Goal: Task Accomplishment & Management: Use online tool/utility

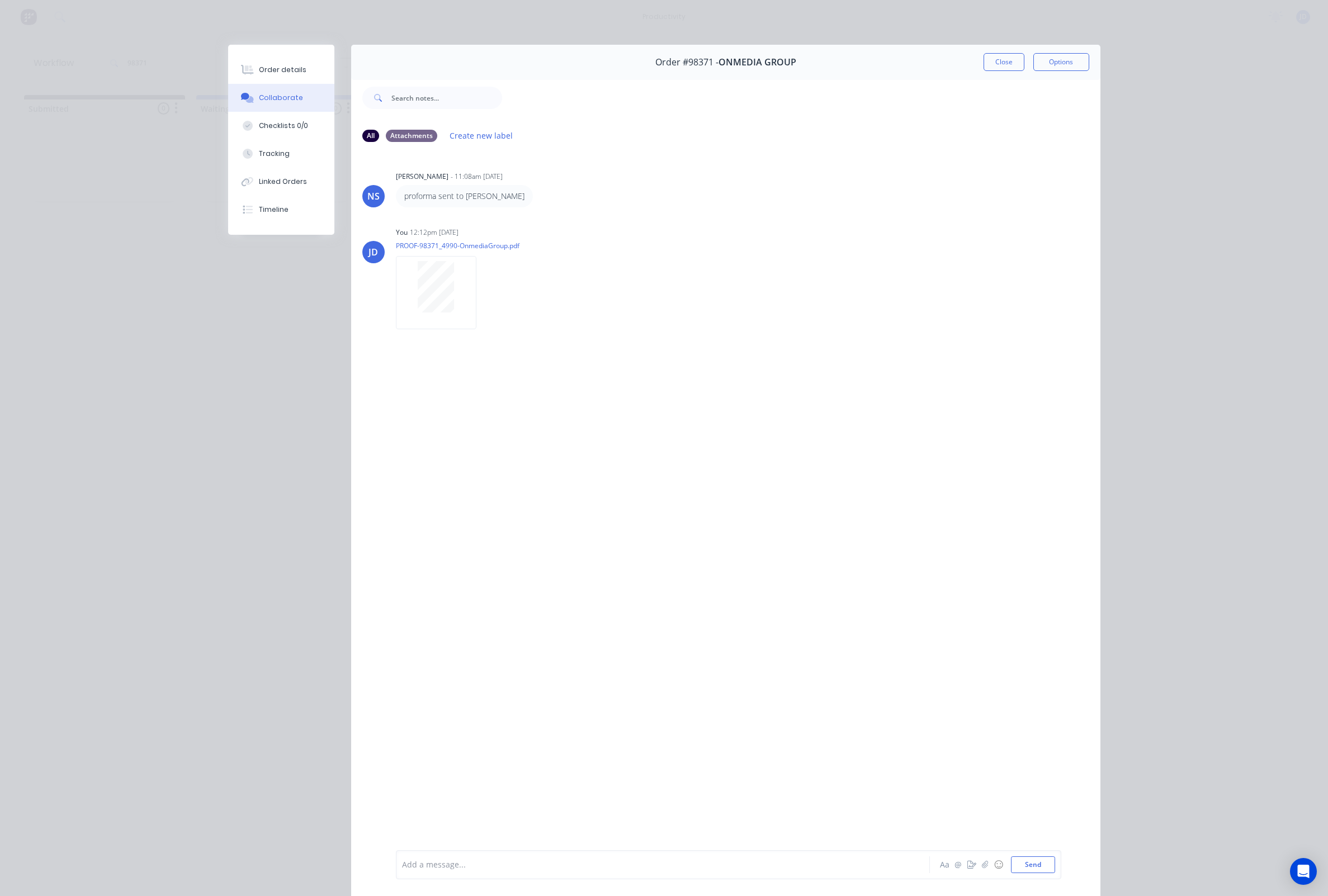
scroll to position [0, 6]
click at [1010, 66] on button "Close" at bounding box center [1004, 62] width 41 height 18
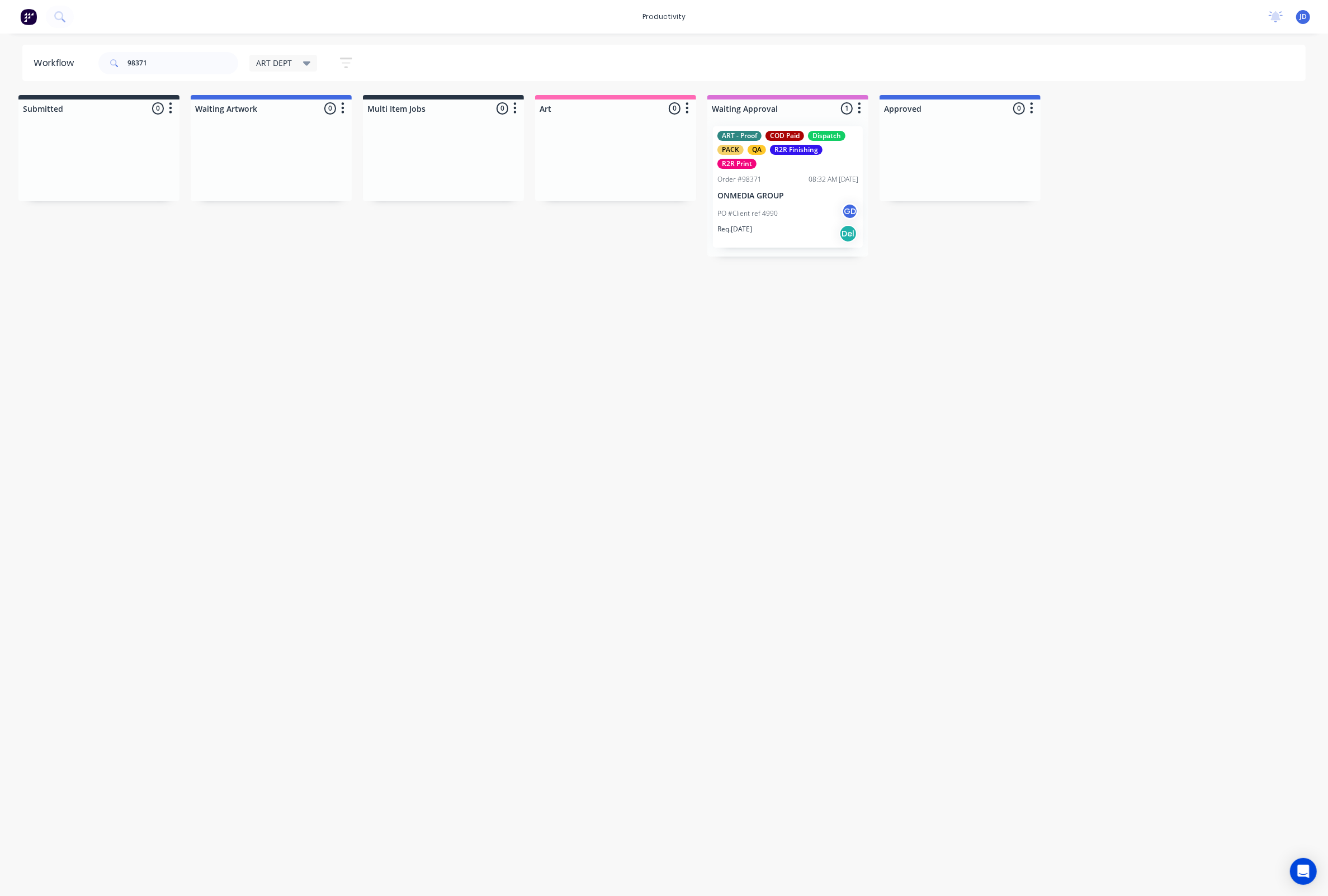
drag, startPoint x: 567, startPoint y: 211, endPoint x: 501, endPoint y: 194, distance: 68.2
drag, startPoint x: 196, startPoint y: 65, endPoint x: 68, endPoint y: 59, distance: 128.1
click at [69, 59] on header "Workflow 98371 ART DEPT Save new view None edit ART DEPT (Default) edit Banner …" at bounding box center [664, 63] width 1284 height 37
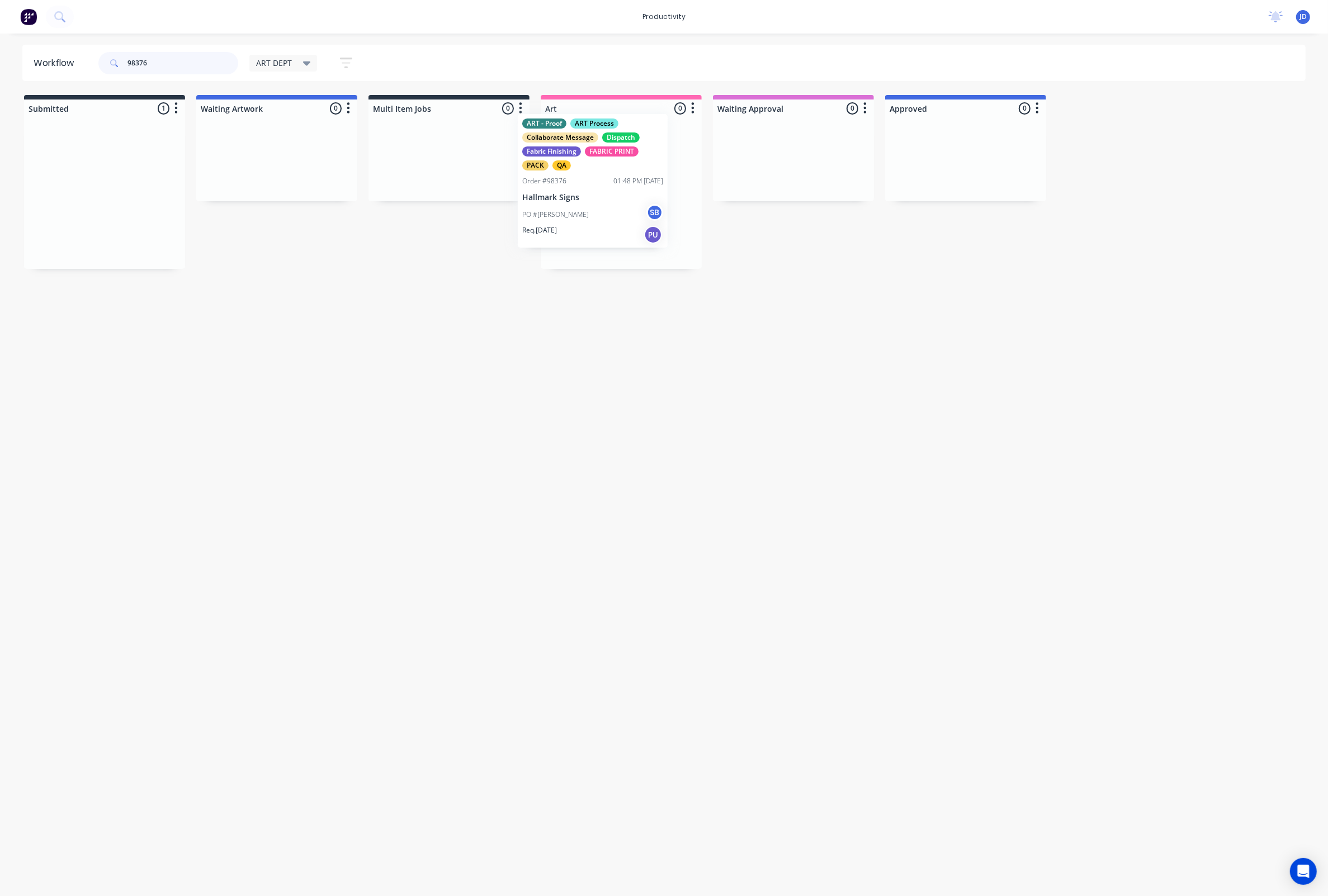
drag, startPoint x: 237, startPoint y: 196, endPoint x: 573, endPoint y: 183, distance: 336.3
click at [620, 185] on div "ART - Proof ART Process Collaborate Message Dispatch Fabric Finishing FABRIC PR…" at bounding box center [621, 194] width 150 height 135
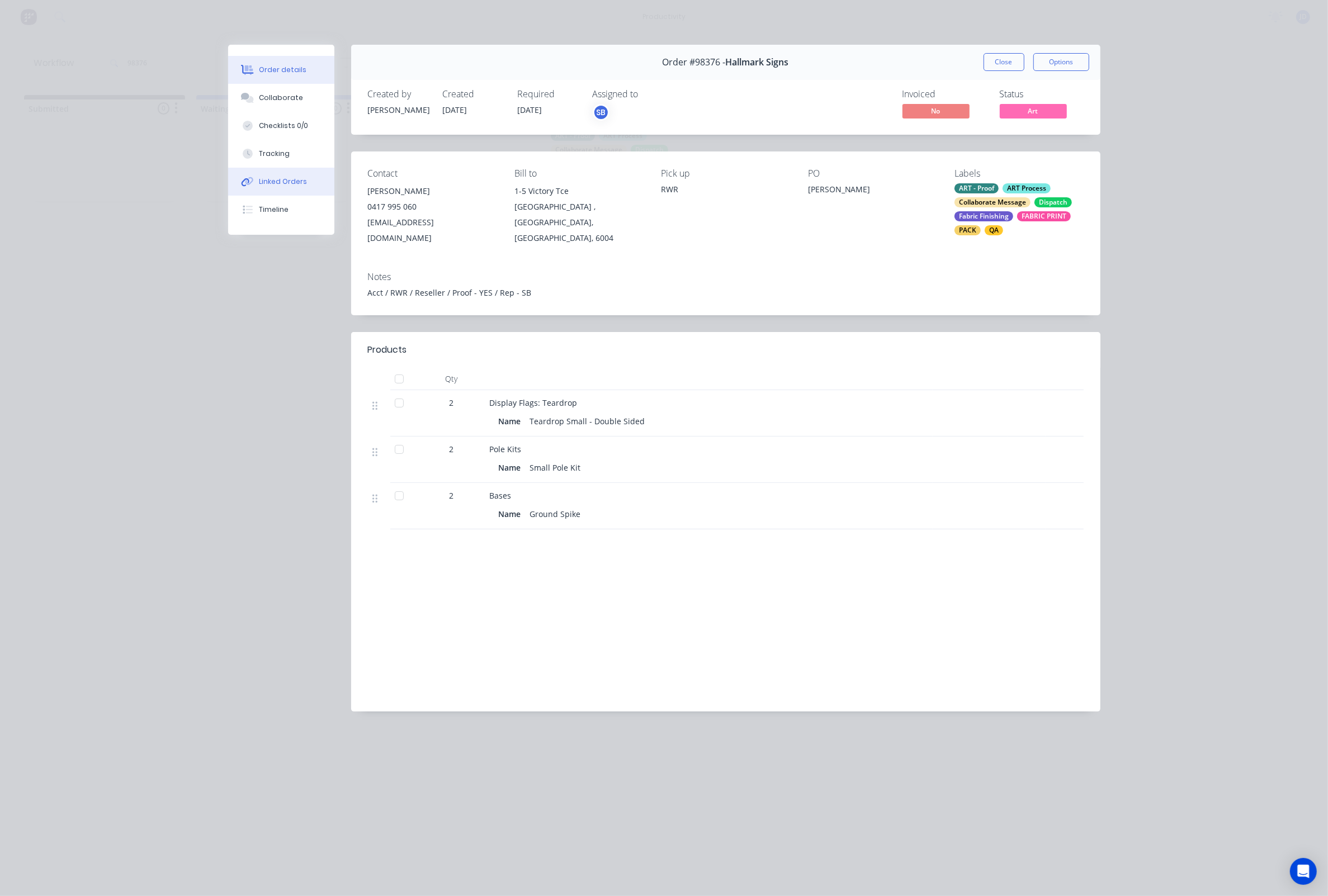
click at [273, 176] on button "Linked Orders" at bounding box center [281, 181] width 106 height 28
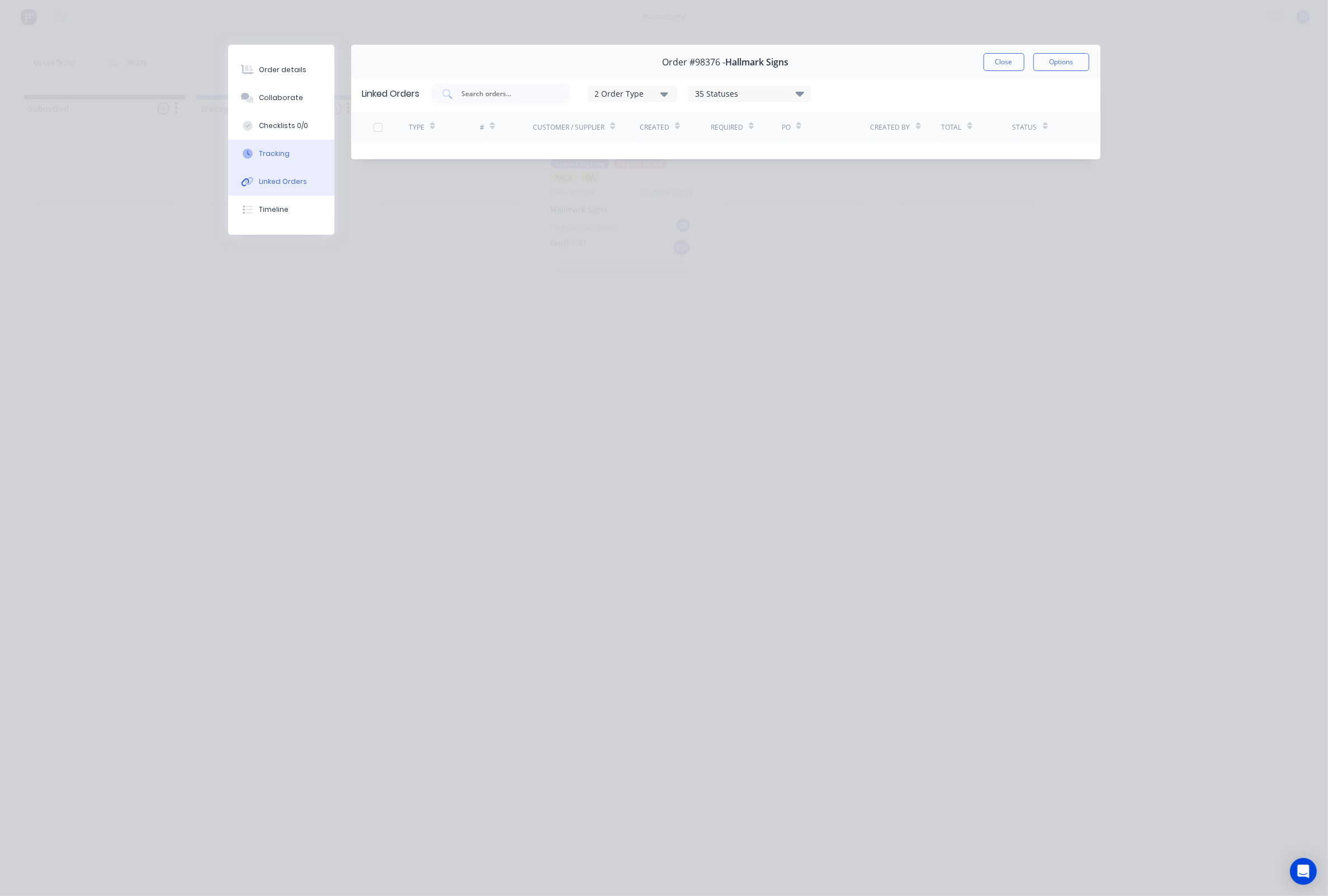
click at [273, 166] on button "Tracking" at bounding box center [281, 153] width 106 height 28
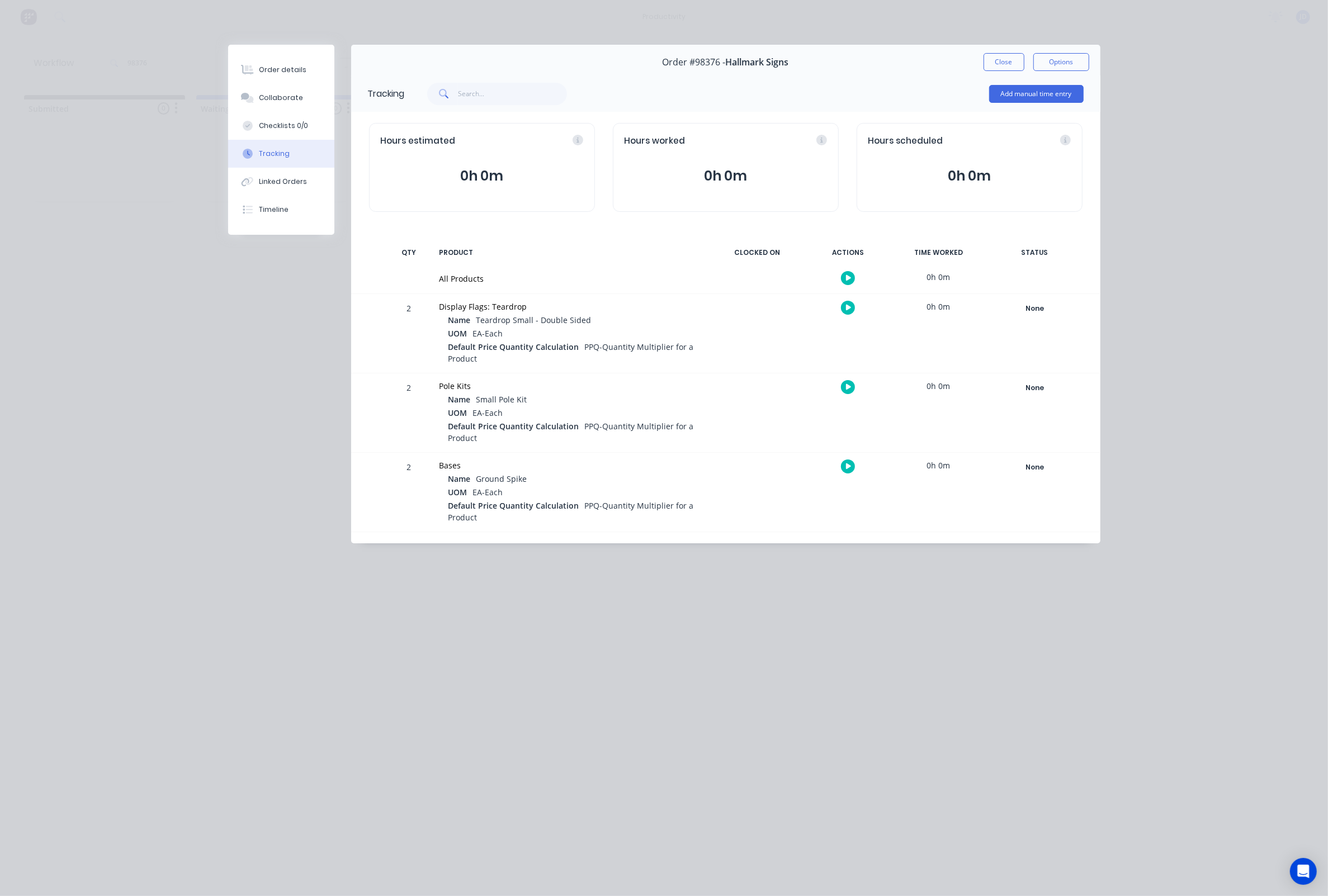
click at [850, 306] on icon "button" at bounding box center [849, 307] width 6 height 7
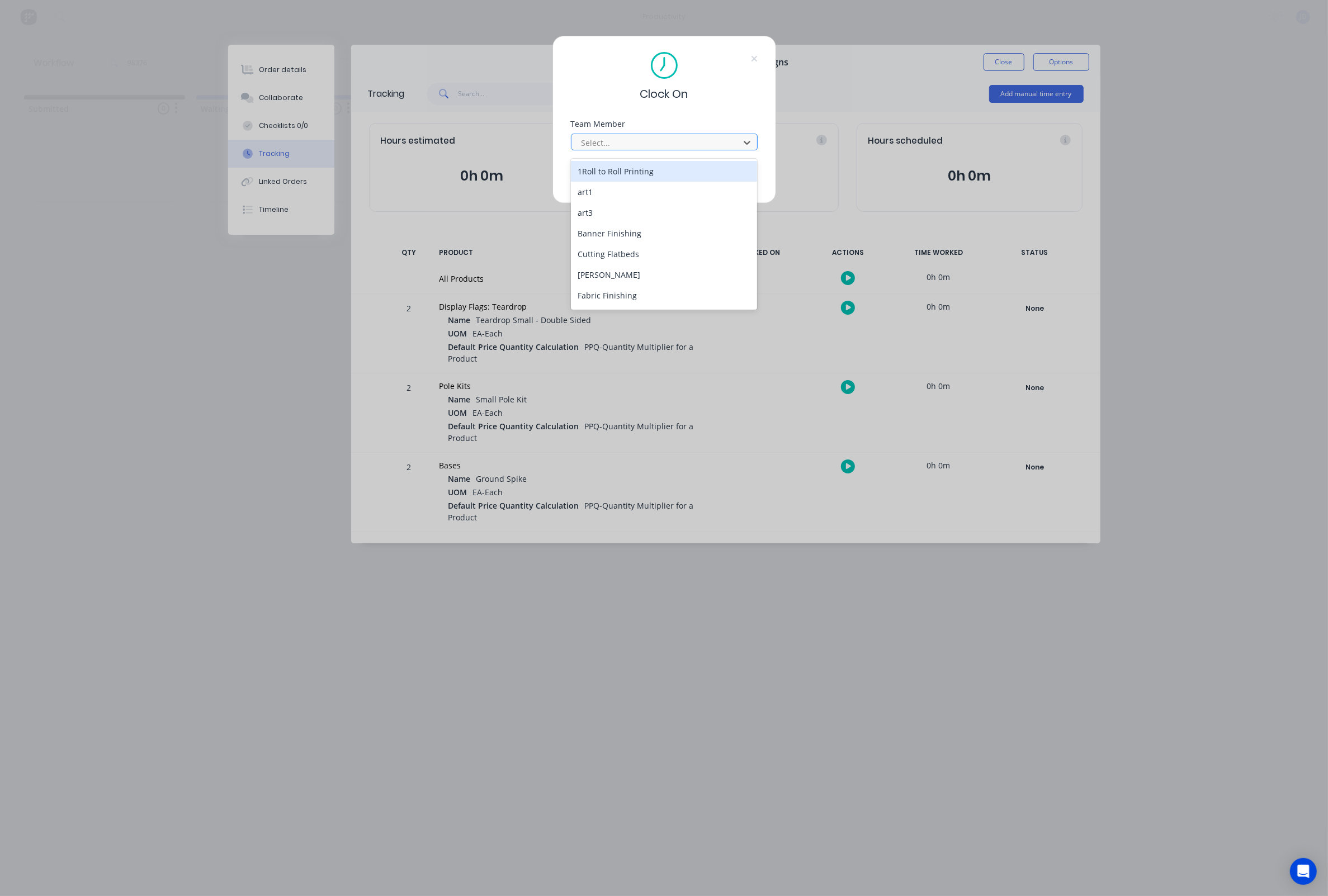
click at [592, 150] on div at bounding box center [657, 142] width 153 height 14
click at [604, 226] on div "[PERSON_NAME]" at bounding box center [664, 227] width 186 height 21
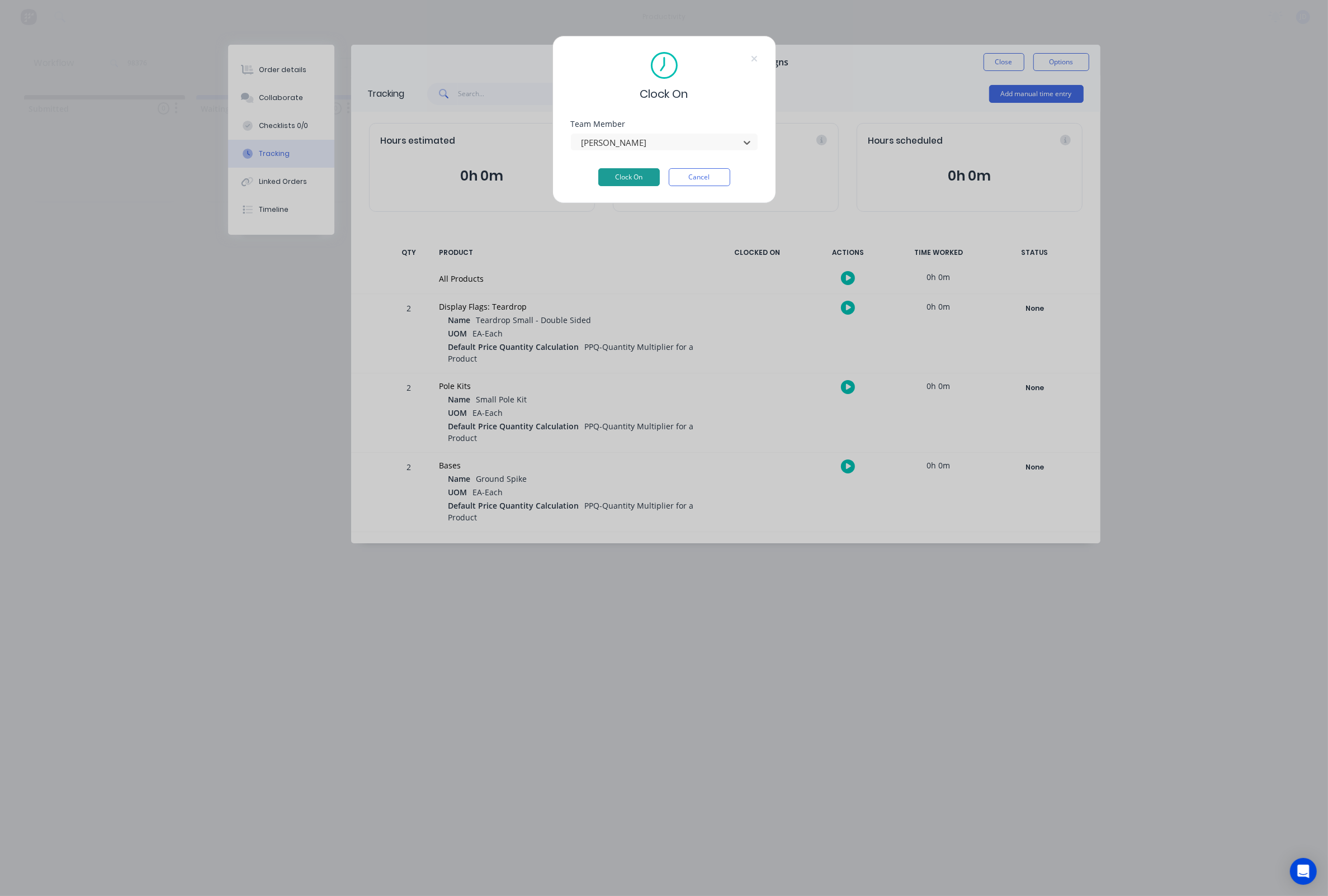
click at [628, 174] on button "Clock On" at bounding box center [629, 177] width 62 height 18
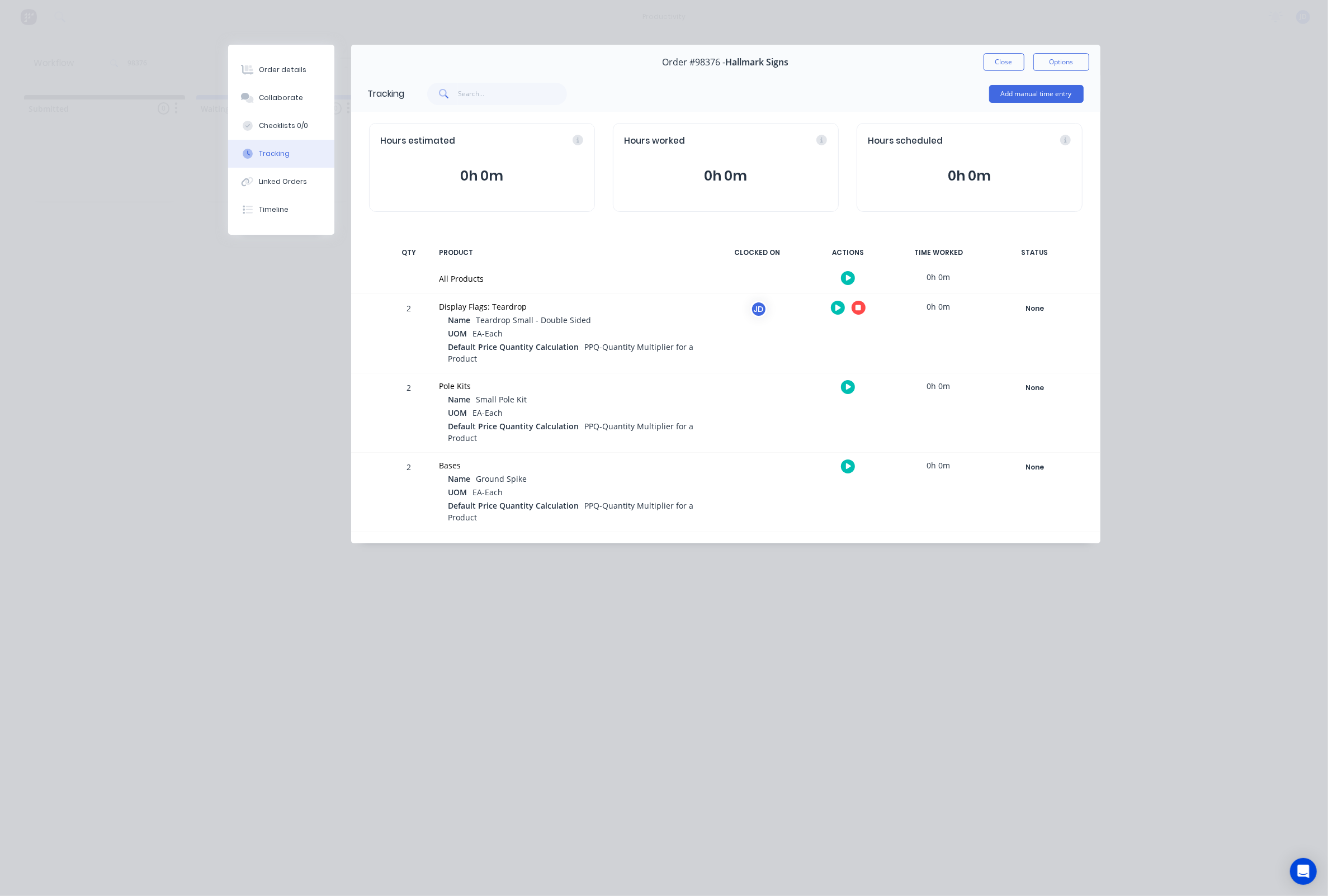
click at [860, 306] on icon "button" at bounding box center [858, 307] width 6 height 7
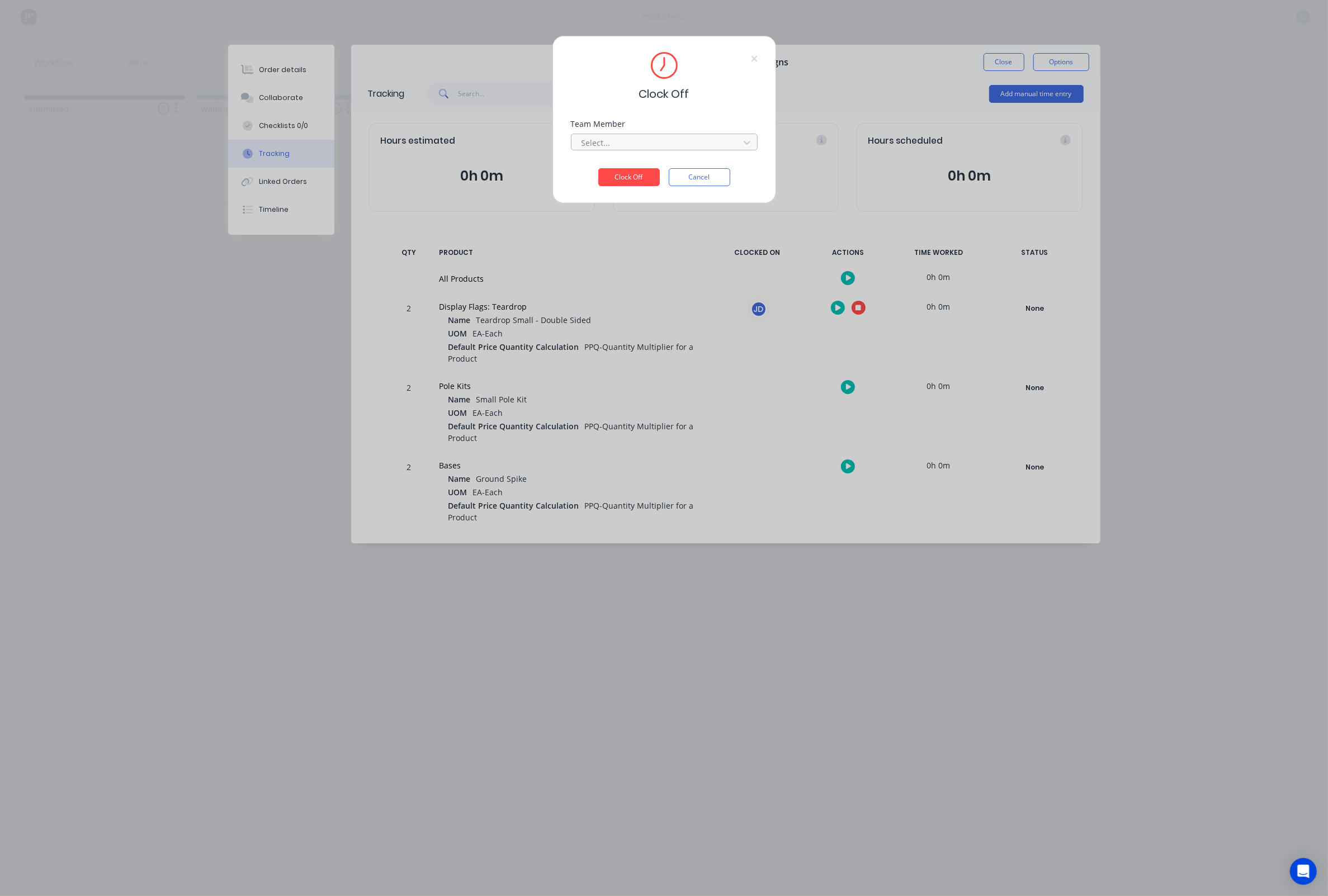
click at [655, 142] on div at bounding box center [657, 142] width 153 height 14
click at [728, 121] on div "Clock Off Team Member Select... Clock Off Cancel" at bounding box center [664, 120] width 224 height 167
drag, startPoint x: 699, startPoint y: 179, endPoint x: 977, endPoint y: 151, distance: 279.4
click at [699, 179] on button "Cancel" at bounding box center [700, 177] width 62 height 18
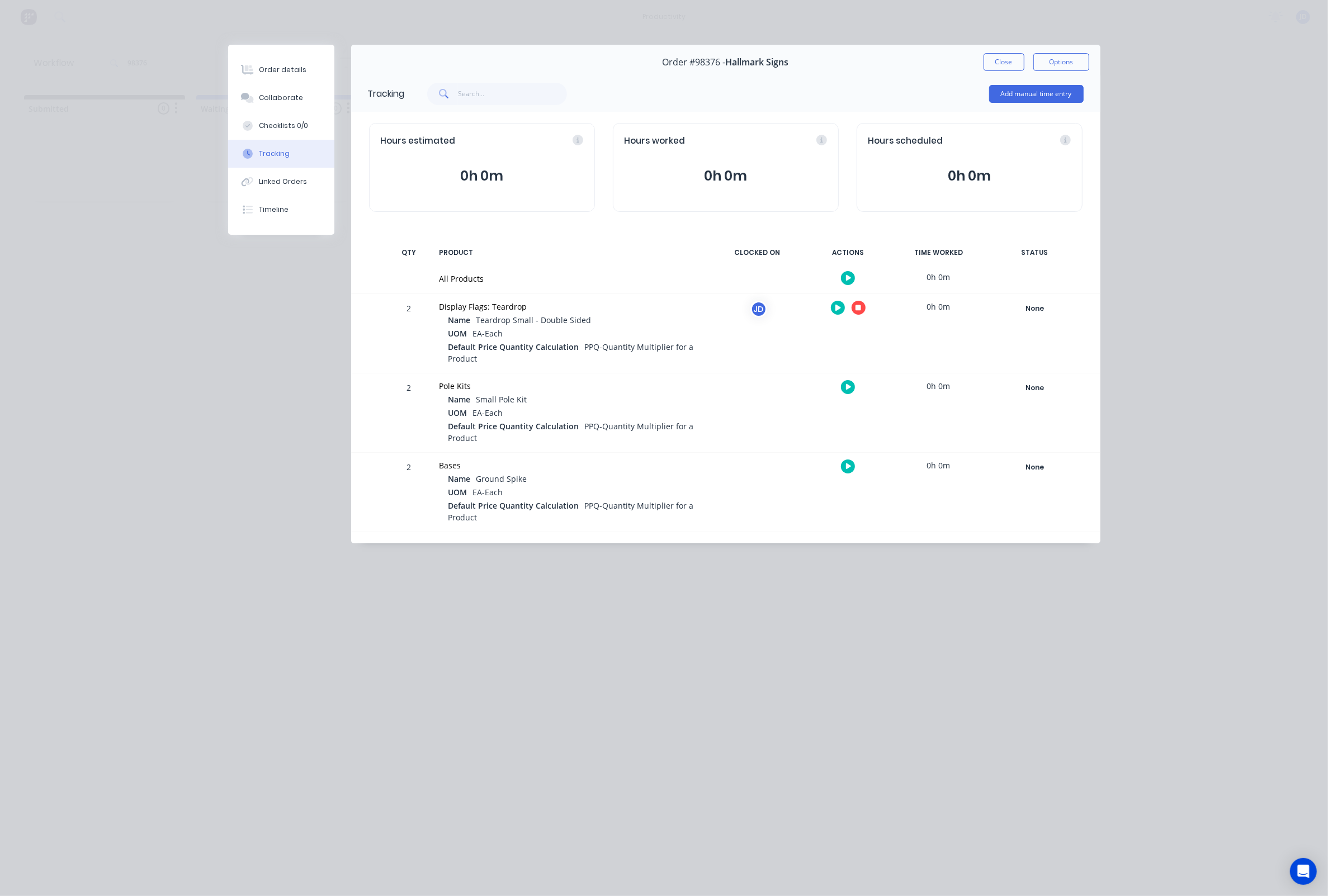
click at [857, 310] on icon "button" at bounding box center [858, 308] width 6 height 6
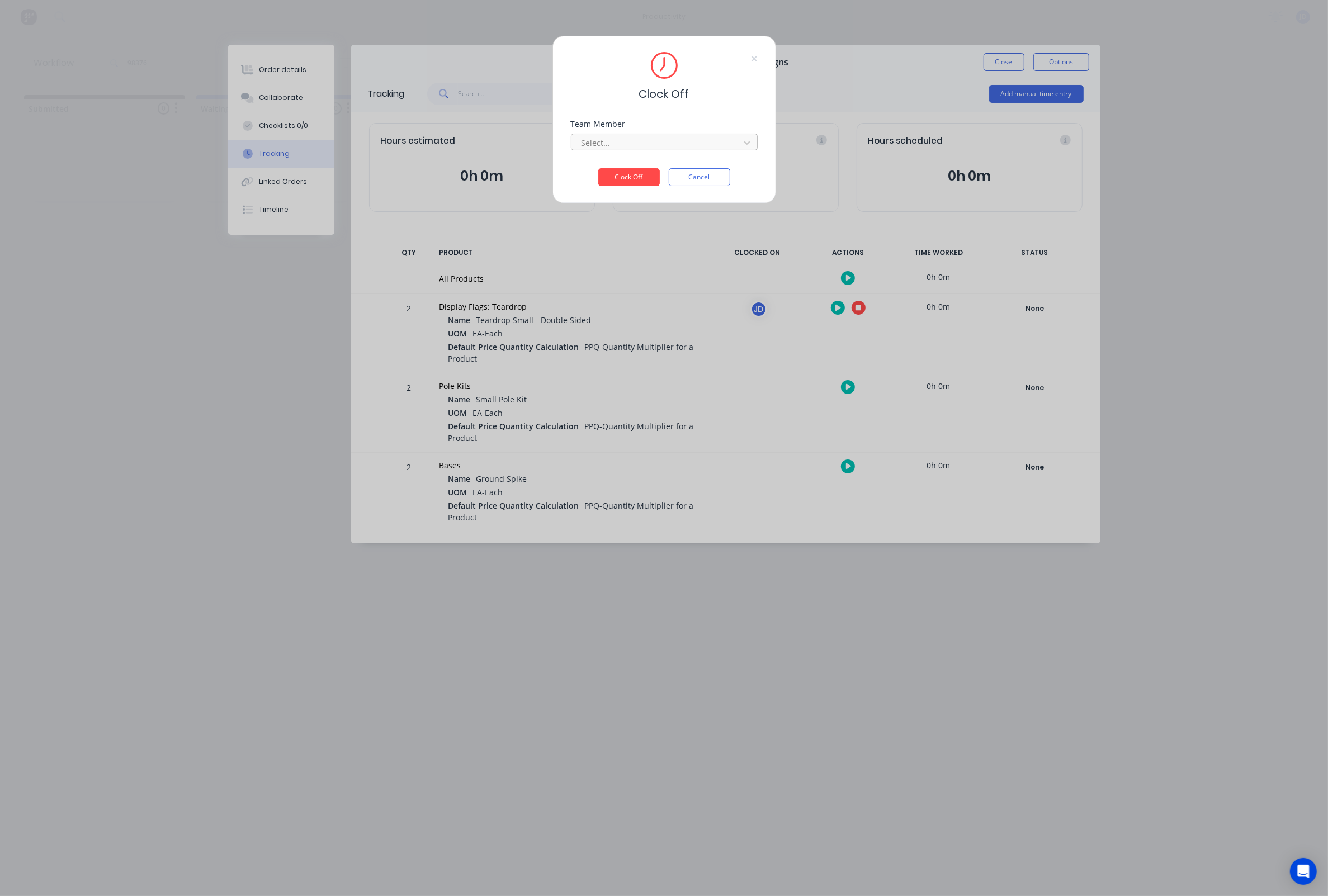
click at [611, 139] on div at bounding box center [657, 142] width 153 height 14
drag, startPoint x: 606, startPoint y: 172, endPoint x: 613, endPoint y: 177, distance: 8.6
click at [606, 172] on div "[PERSON_NAME]" at bounding box center [664, 171] width 186 height 21
click at [616, 178] on button "Clock Off" at bounding box center [629, 177] width 62 height 18
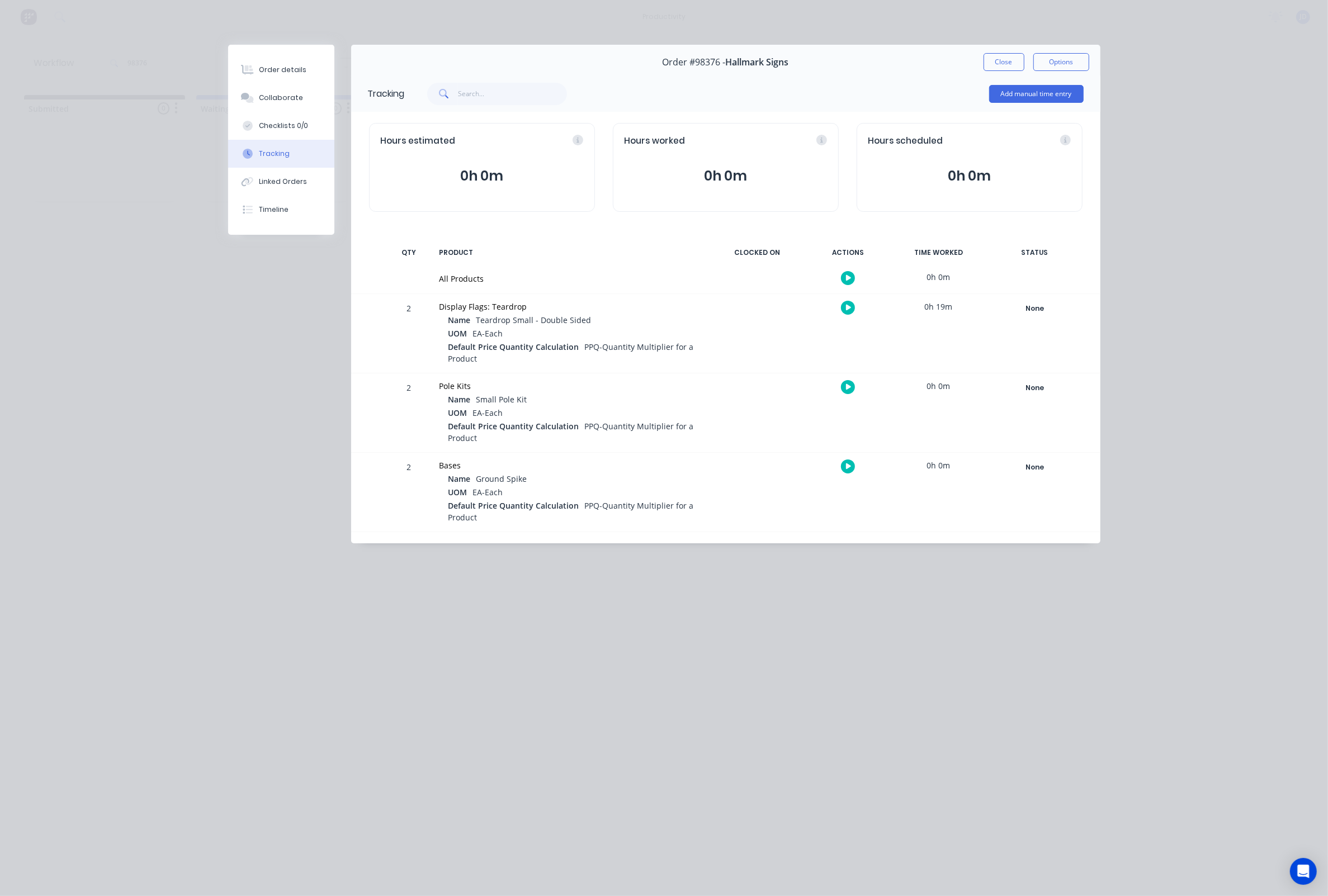
click at [988, 66] on button "Close" at bounding box center [1004, 62] width 41 height 18
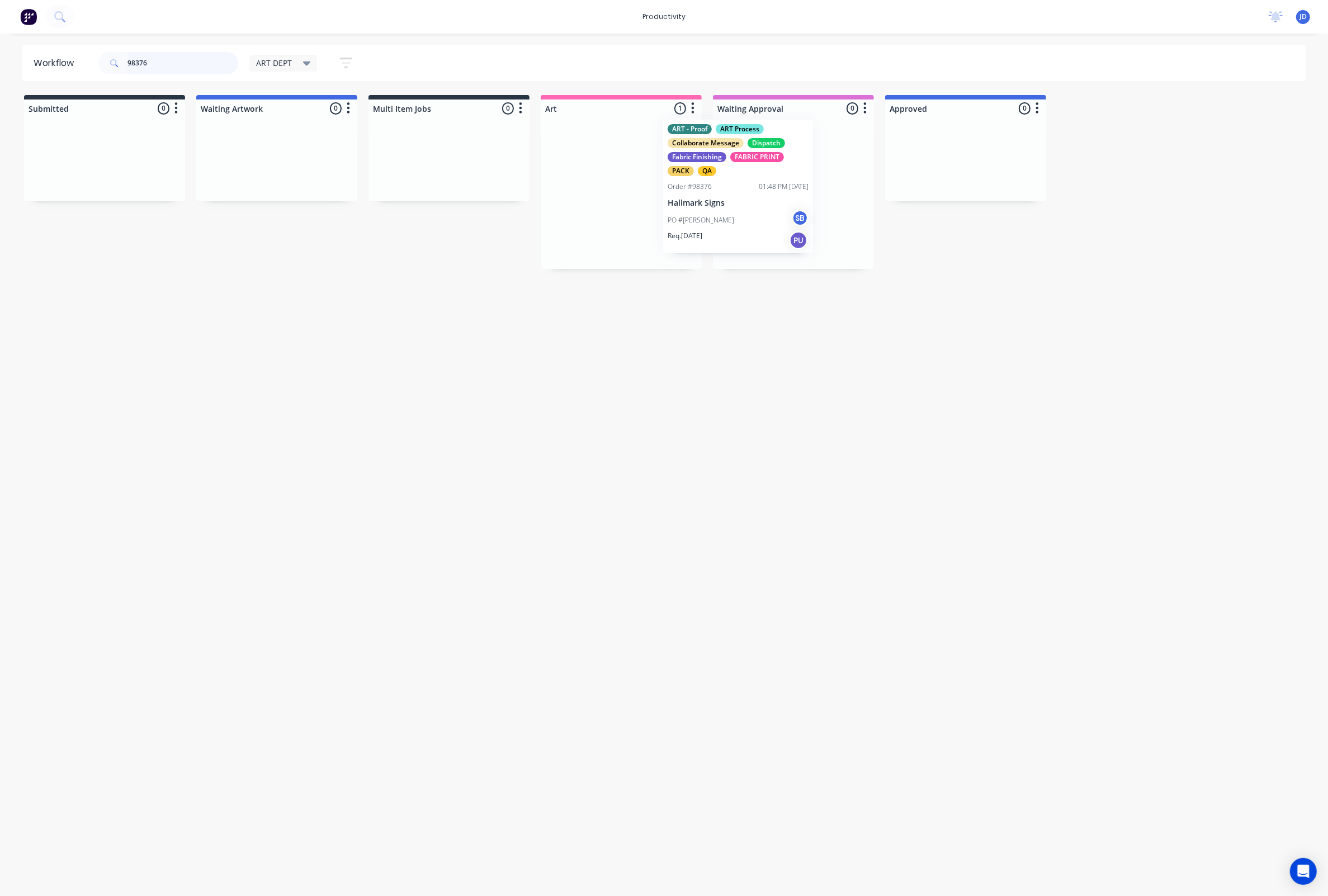
drag, startPoint x: 668, startPoint y: 184, endPoint x: 822, endPoint y: 177, distance: 154.2
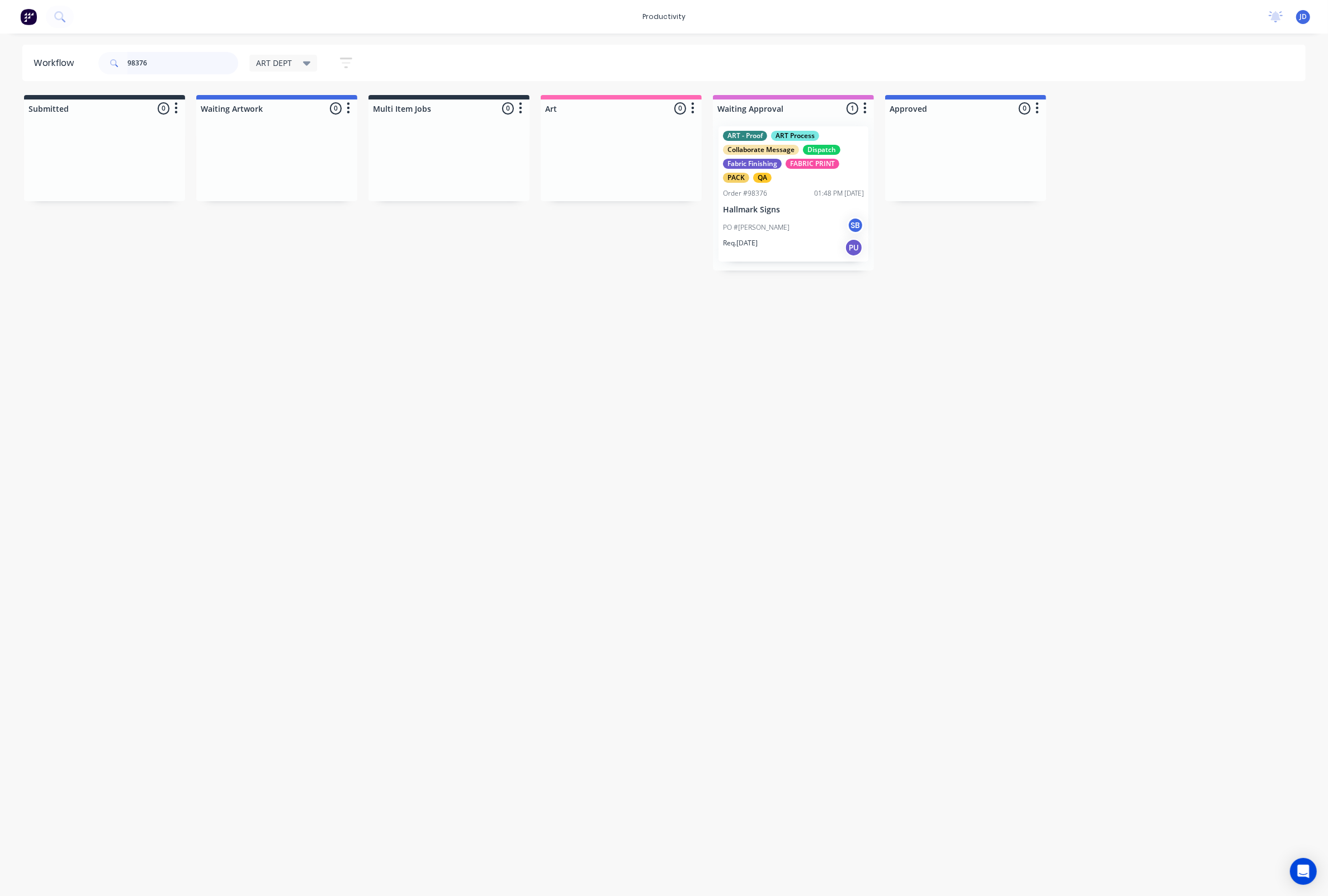
drag, startPoint x: 121, startPoint y: 57, endPoint x: 99, endPoint y: 57, distance: 22.0
click at [99, 57] on div "98376" at bounding box center [168, 63] width 139 height 22
drag, startPoint x: 222, startPoint y: 66, endPoint x: 407, endPoint y: 114, distance: 191.1
click at [222, 66] on input "98376" at bounding box center [183, 63] width 111 height 22
drag, startPoint x: 206, startPoint y: 62, endPoint x: 98, endPoint y: 61, distance: 108.0
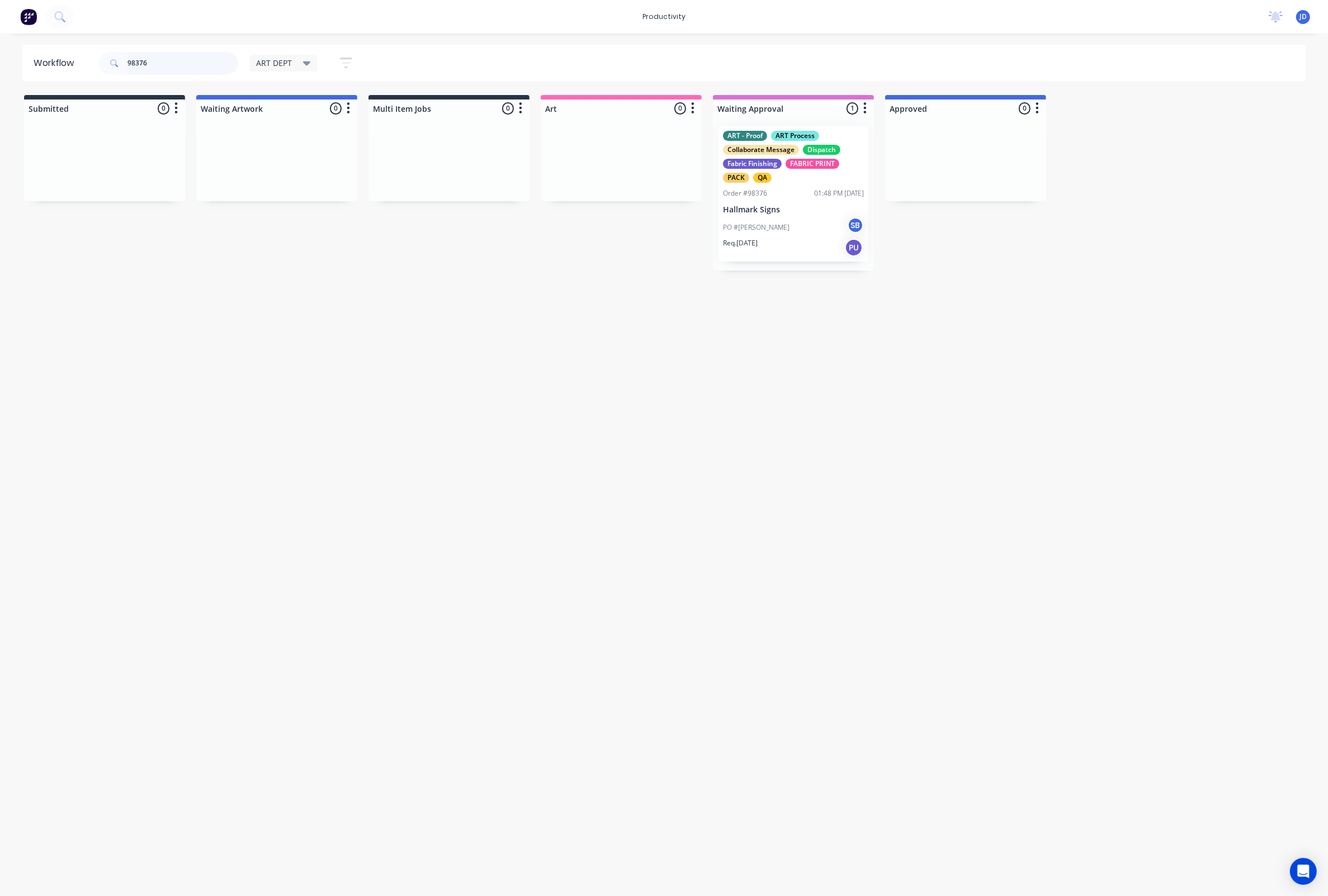
click at [98, 61] on div "98376 ART DEPT Save new view None edit ART DEPT (Default) edit Banner Finishing…" at bounding box center [231, 63] width 269 height 34
drag, startPoint x: 178, startPoint y: 66, endPoint x: 80, endPoint y: 62, distance: 98.1
click at [80, 62] on header "Workflow 98121 ART DEPT Save new view None edit ART DEPT (Default) edit Banner …" at bounding box center [664, 63] width 1284 height 37
type input "98361"
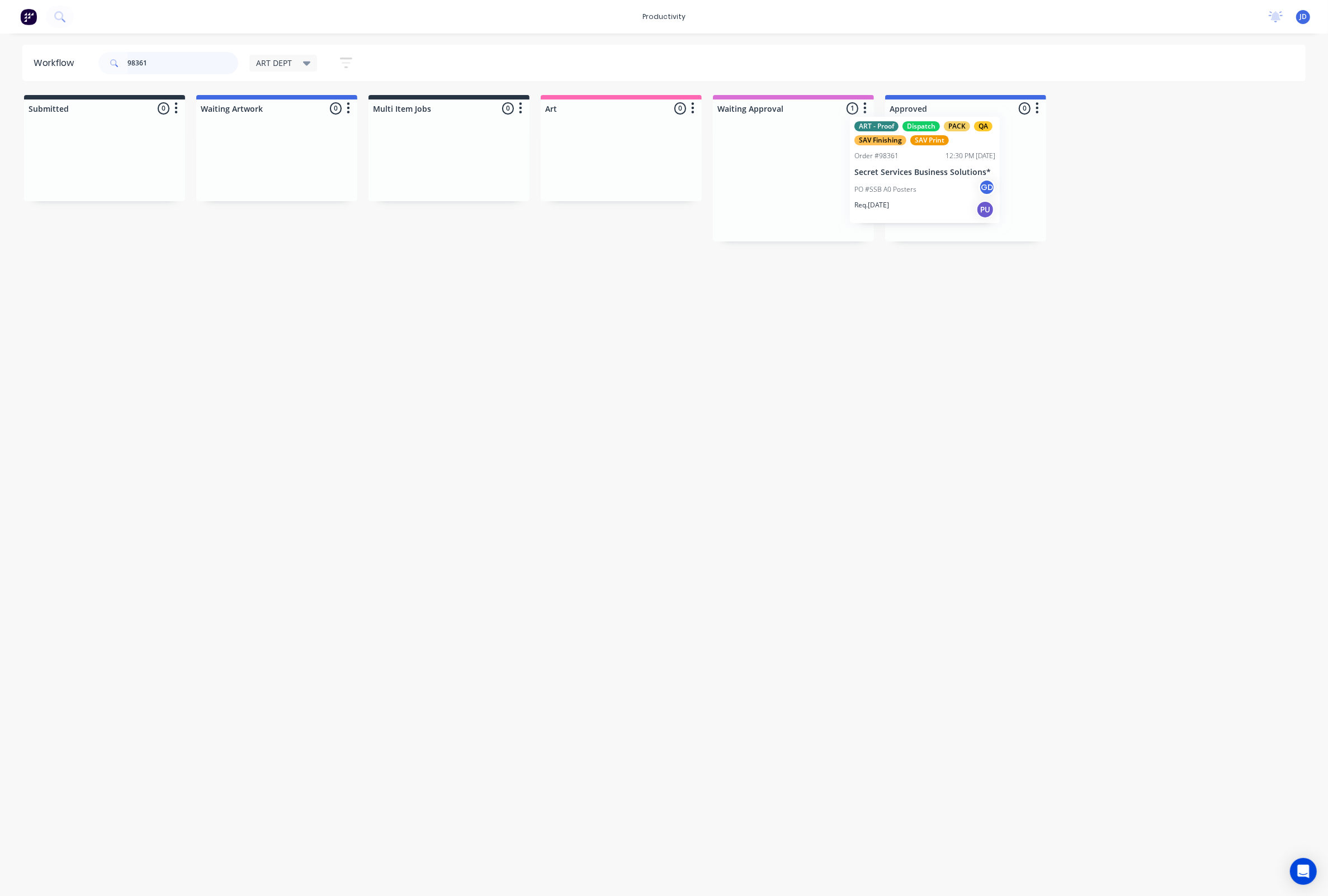
drag, startPoint x: 805, startPoint y: 189, endPoint x: 926, endPoint y: 182, distance: 121.2
click at [934, 204] on div "PO #SSB A0 Posters GD" at bounding box center [965, 199] width 141 height 21
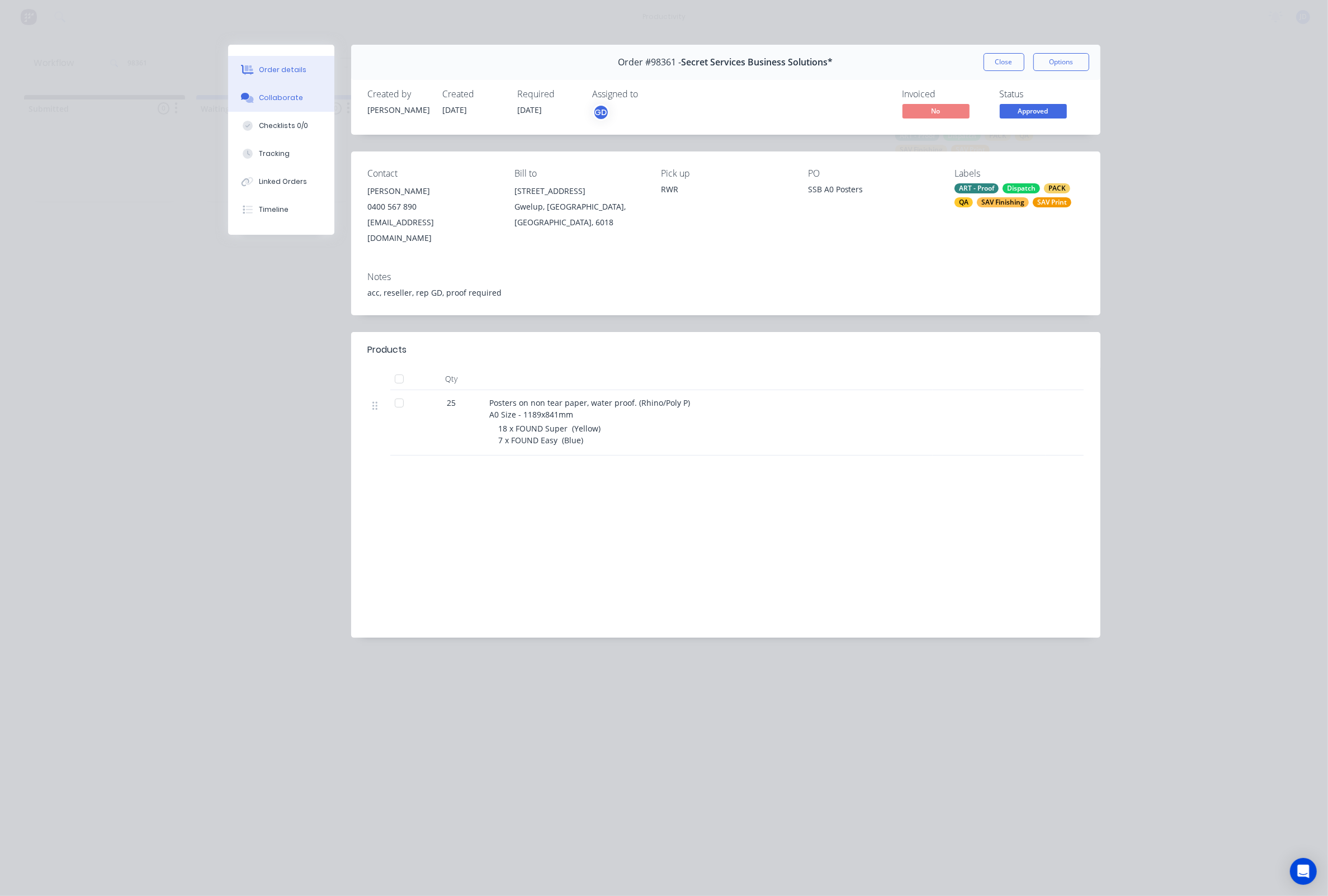
click at [285, 106] on button "Collaborate" at bounding box center [281, 98] width 106 height 28
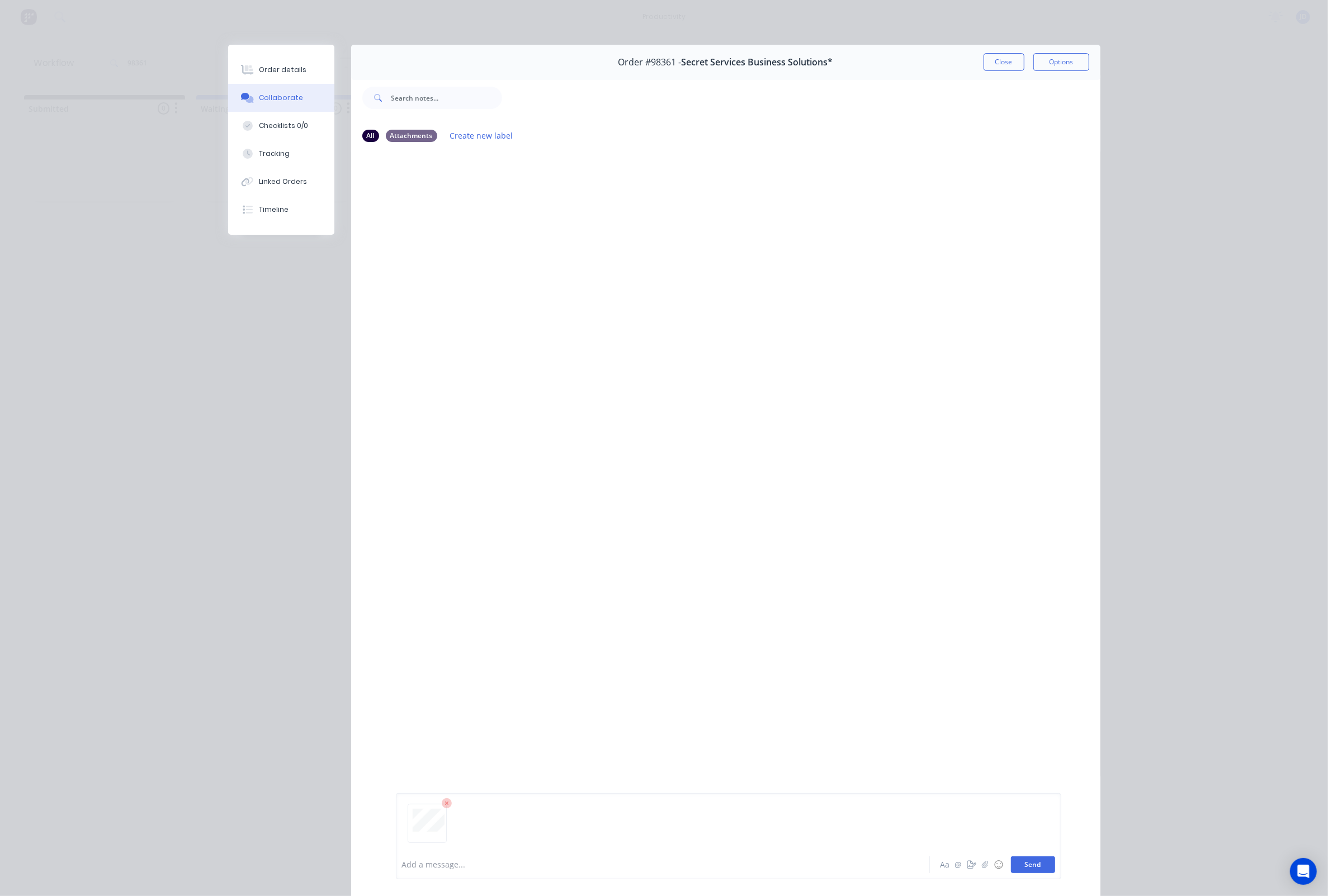
click at [1029, 860] on button "Send" at bounding box center [1033, 864] width 44 height 17
drag, startPoint x: 568, startPoint y: 427, endPoint x: 589, endPoint y: 407, distance: 29.0
click at [568, 427] on div "JD You 03:00pm [DATE] PROOF-98361-SSBS.pdf Labels Download Delete" at bounding box center [725, 500] width 750 height 697
click at [1009, 54] on button "Close" at bounding box center [1004, 62] width 41 height 18
